Goal: Navigation & Orientation: Find specific page/section

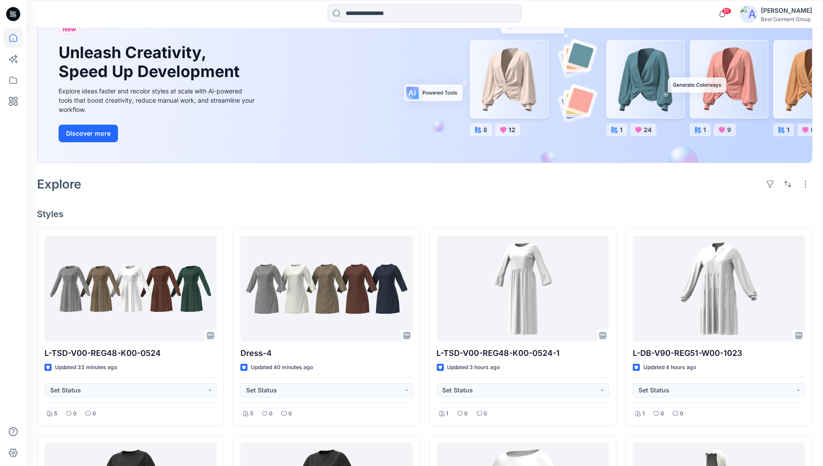
scroll to position [39, 0]
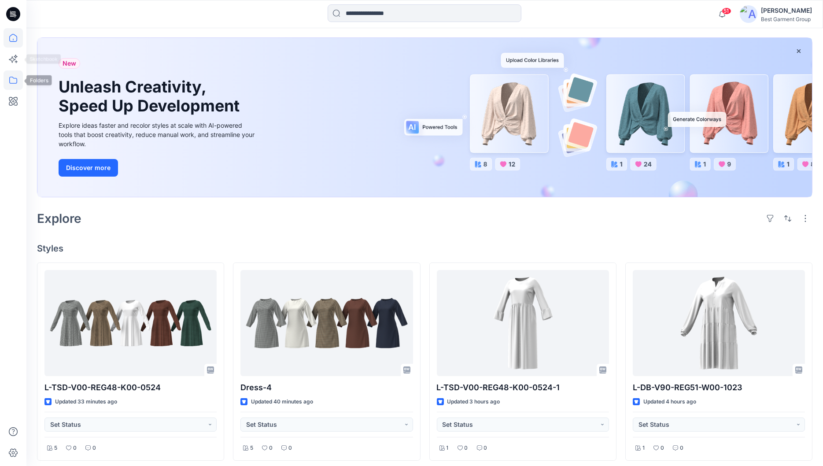
click at [18, 80] on icon at bounding box center [13, 79] width 19 height 19
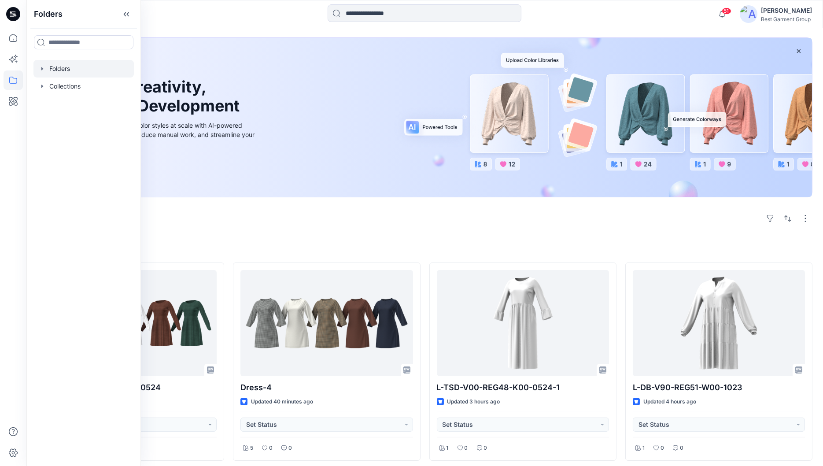
click at [54, 72] on div at bounding box center [83, 69] width 100 height 18
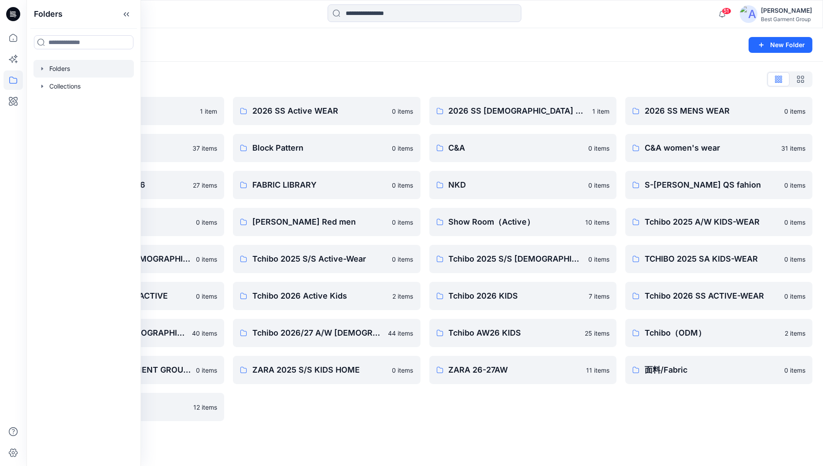
click at [415, 67] on div "Folders List 2026 Kid （ZARA） 1 item 26Soliver 37 items C&A_Ladieswear_SS26 27 i…" at bounding box center [424, 247] width 797 height 370
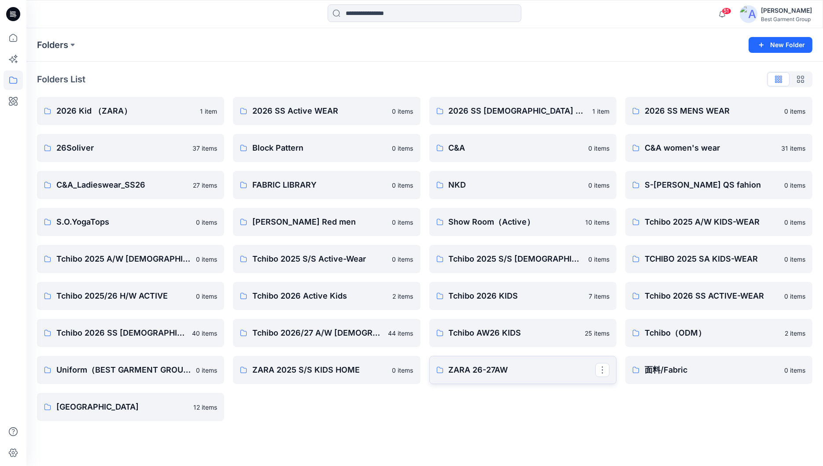
click at [484, 364] on p "ZARA 26-27AW" at bounding box center [522, 370] width 147 height 12
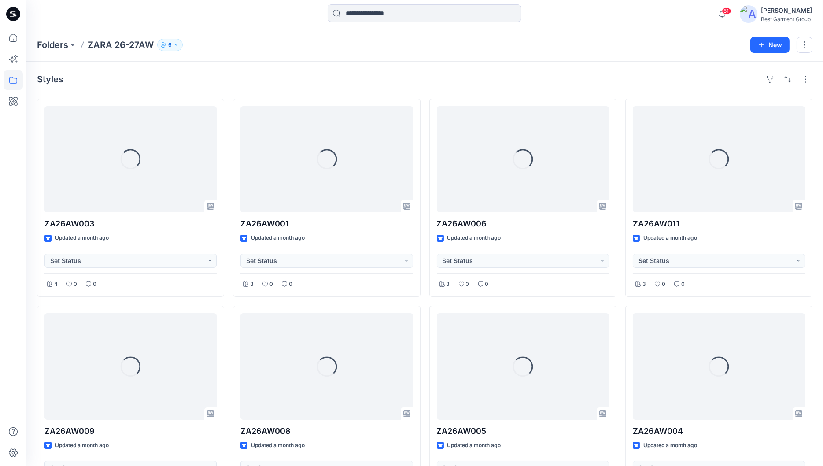
click at [426, 88] on div "Styles Loading... ZA26AW003 Updated a month ago Set Status 4 0 0 Loading... ZA2…" at bounding box center [424, 392] width 797 height 660
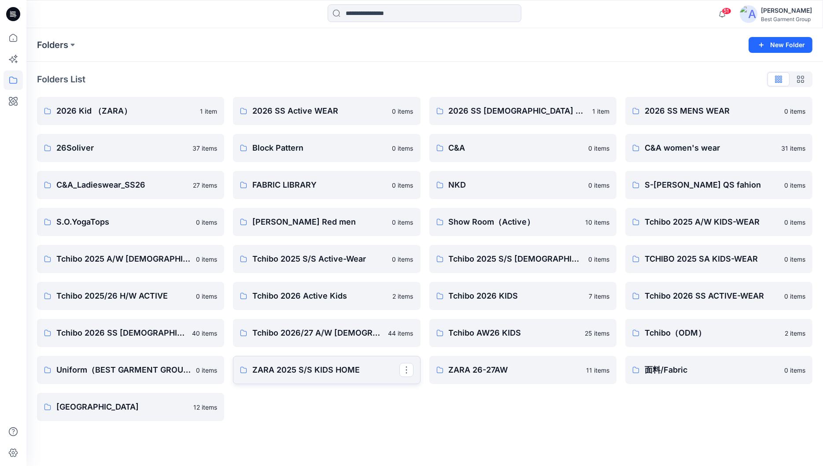
click at [309, 373] on p "ZARA 2025 S/S KIDS HOME" at bounding box center [325, 370] width 147 height 12
click at [117, 115] on p "2026 Kid （ZARA）" at bounding box center [129, 111] width 147 height 12
